Goal: Information Seeking & Learning: Learn about a topic

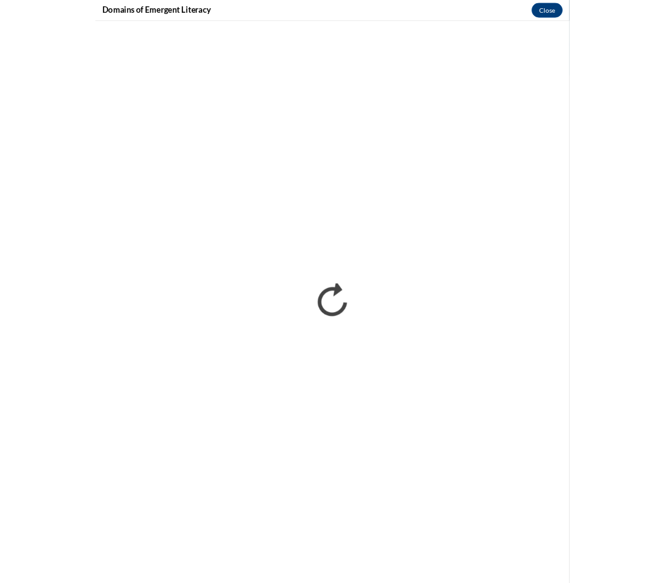
scroll to position [294, 0]
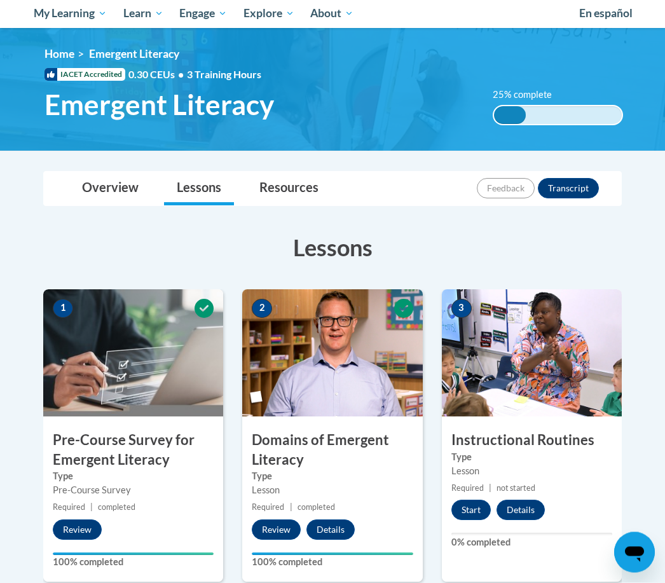
scroll to position [138, 0]
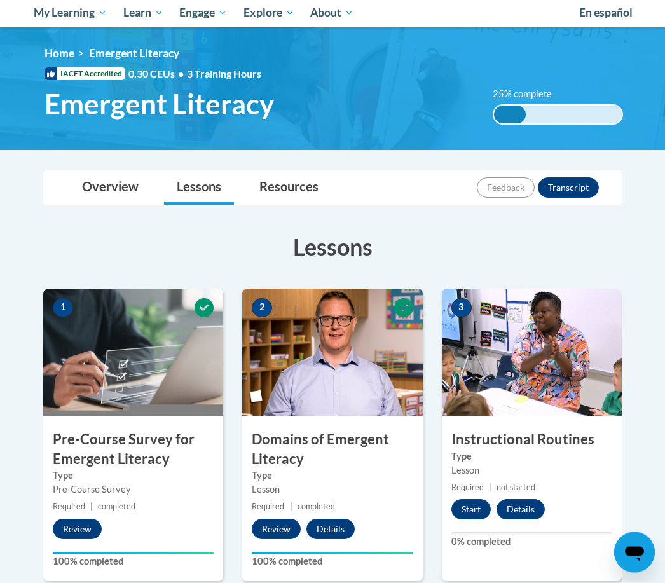
click at [477, 505] on button "Start" at bounding box center [470, 509] width 39 height 20
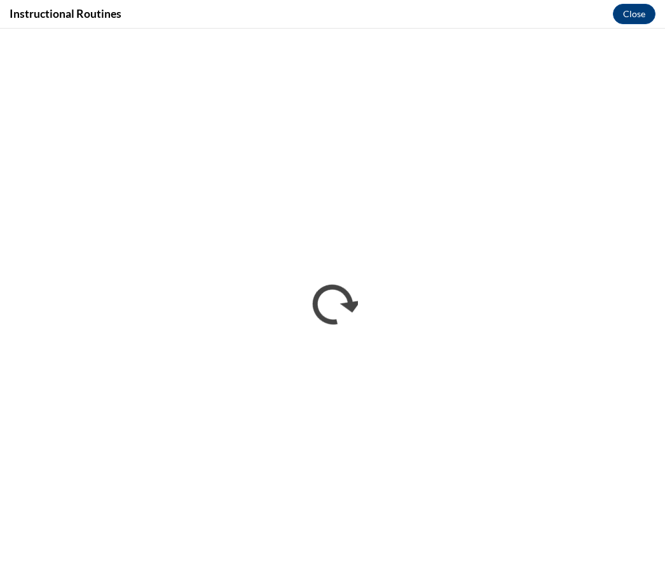
scroll to position [913, 0]
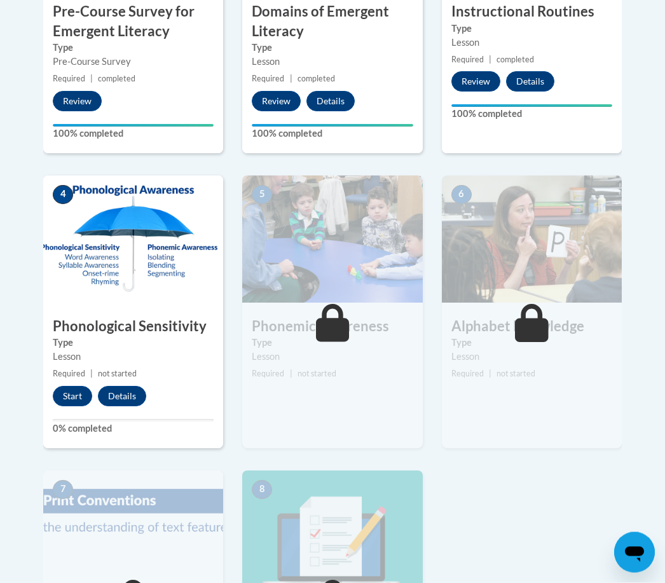
scroll to position [566, 0]
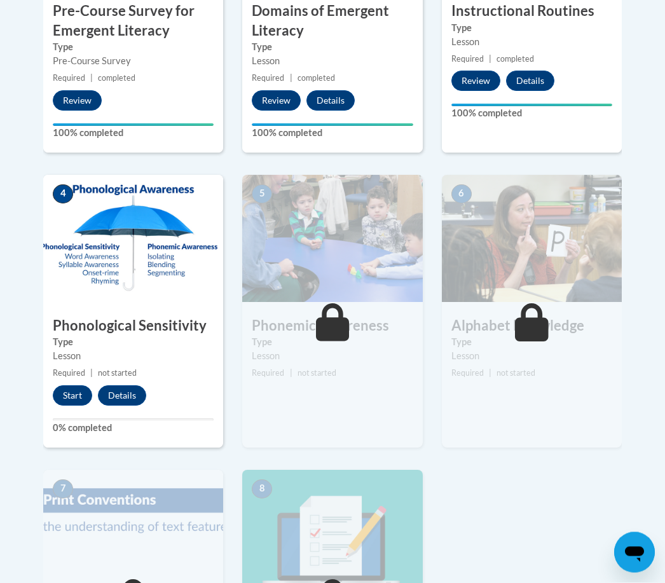
click at [69, 398] on button "Start" at bounding box center [72, 396] width 39 height 20
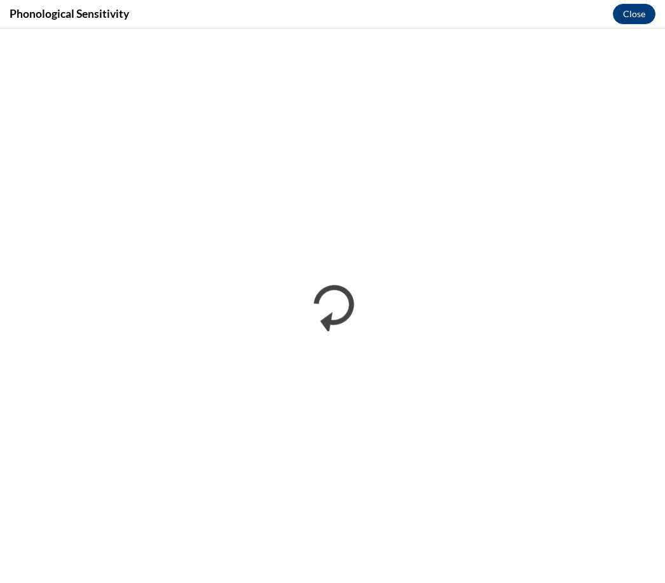
scroll to position [607, 0]
